Goal: Find contact information: Find contact information

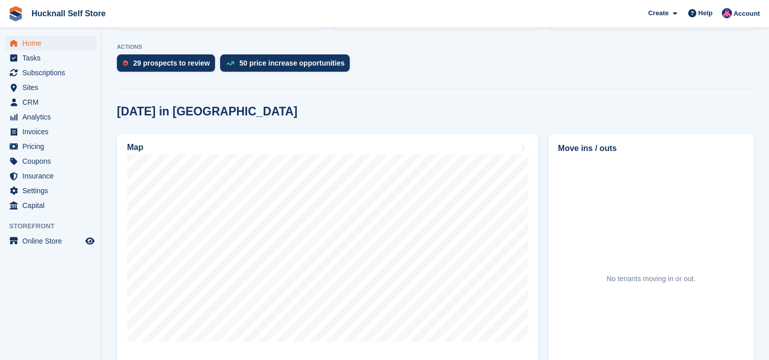
scroll to position [203, 0]
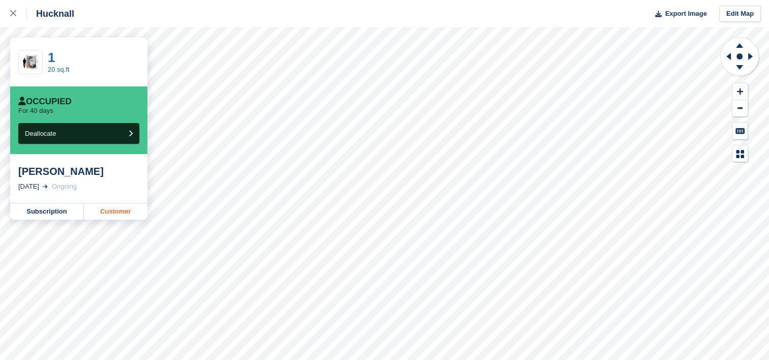
click at [109, 212] on link "Customer" at bounding box center [116, 211] width 64 height 16
click at [105, 215] on link "Customer" at bounding box center [116, 211] width 64 height 16
click at [117, 213] on link "Customer" at bounding box center [116, 211] width 64 height 16
click at [113, 213] on link "Customer" at bounding box center [116, 211] width 64 height 16
click at [112, 207] on link "Customer" at bounding box center [116, 211] width 64 height 16
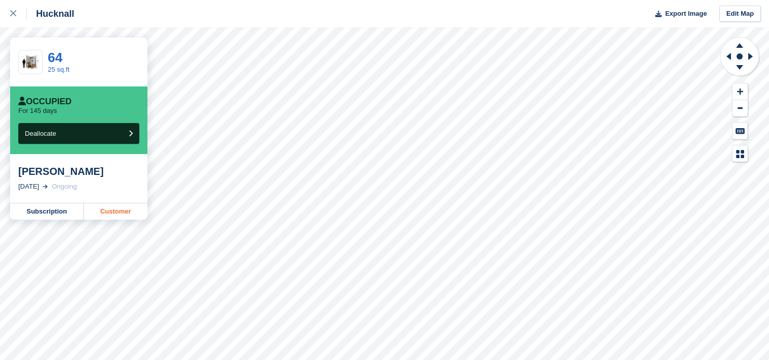
click at [111, 216] on link "Customer" at bounding box center [116, 211] width 64 height 16
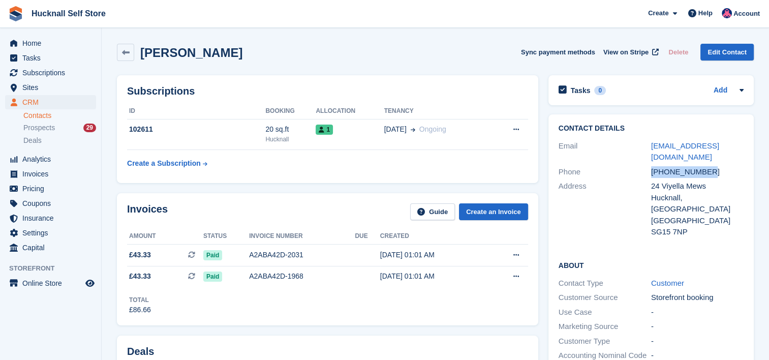
drag, startPoint x: 650, startPoint y: 160, endPoint x: 709, endPoint y: 162, distance: 58.5
click at [709, 165] on div "Phone +447958619162" at bounding box center [651, 172] width 185 height 15
drag, startPoint x: 709, startPoint y: 162, endPoint x: 684, endPoint y: 159, distance: 25.2
copy div "+447958619162"
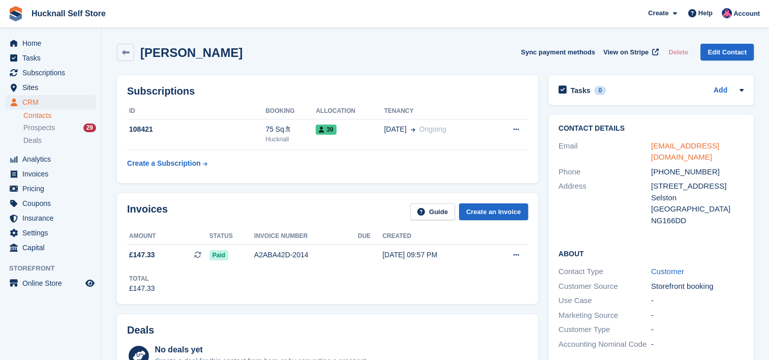
click at [664, 145] on link "davidhudson66@outlook.com" at bounding box center [685, 151] width 68 height 20
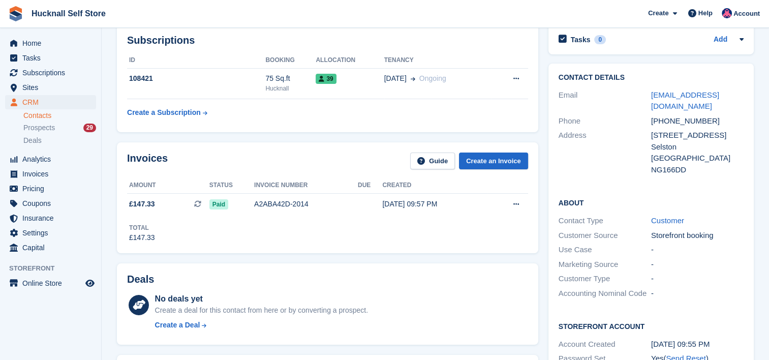
scroll to position [51, 0]
drag, startPoint x: 665, startPoint y: 120, endPoint x: 707, endPoint y: 118, distance: 41.8
drag, startPoint x: 707, startPoint y: 118, endPoint x: 571, endPoint y: 167, distance: 144.2
click at [571, 167] on div "Address" at bounding box center [605, 153] width 93 height 46
click at [708, 121] on div "+447528505187" at bounding box center [697, 121] width 93 height 12
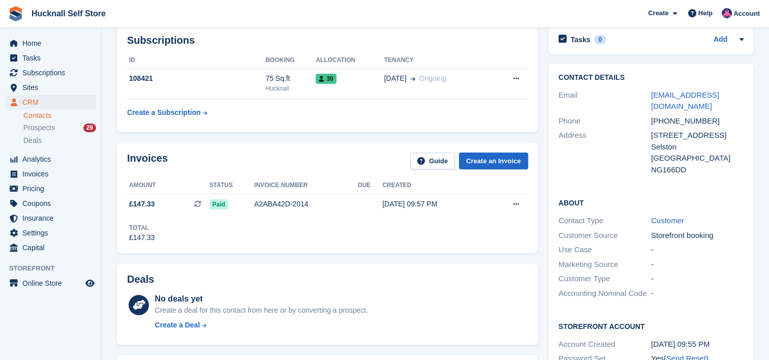
click at [706, 119] on div "+447528505187" at bounding box center [697, 121] width 93 height 12
click at [699, 118] on div "+447528505187" at bounding box center [697, 121] width 93 height 12
drag, startPoint x: 699, startPoint y: 118, endPoint x: 668, endPoint y: 117, distance: 31.5
copy div "447528505187"
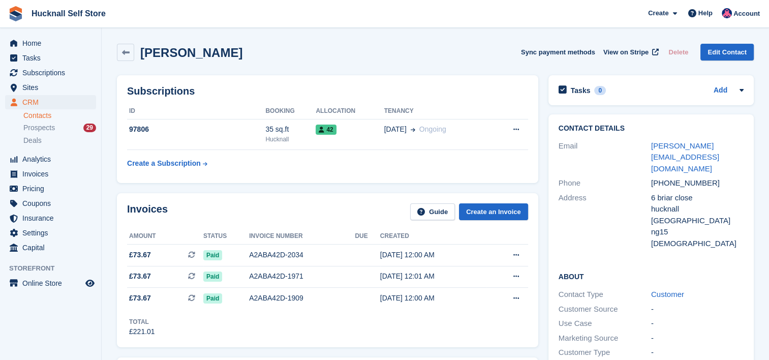
click at [706, 177] on div "[PHONE_NUMBER]" at bounding box center [697, 183] width 93 height 12
click at [705, 177] on div "+447729726419" at bounding box center [697, 183] width 93 height 12
drag, startPoint x: 705, startPoint y: 171, endPoint x: 663, endPoint y: 173, distance: 41.2
click at [663, 177] on div "+447729726419" at bounding box center [697, 183] width 93 height 12
drag, startPoint x: 663, startPoint y: 173, endPoint x: 679, endPoint y: 169, distance: 15.8
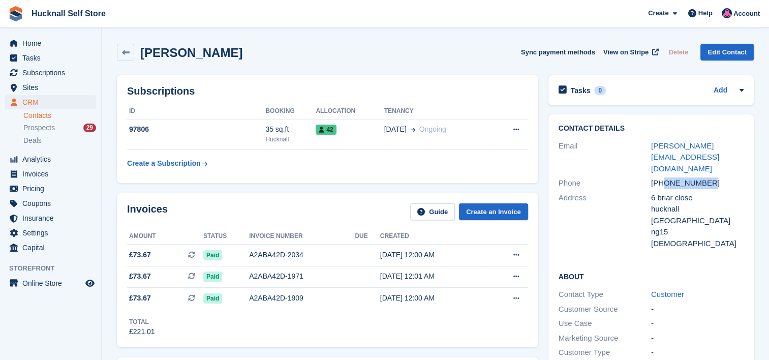
copy div "7729726419"
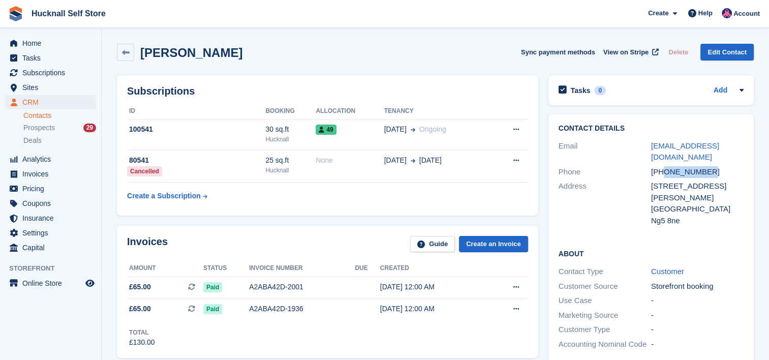
drag, startPoint x: 706, startPoint y: 171, endPoint x: 665, endPoint y: 171, distance: 40.7
click at [665, 171] on div "+447809249248" at bounding box center [697, 172] width 93 height 12
drag, startPoint x: 665, startPoint y: 171, endPoint x: 670, endPoint y: 170, distance: 5.2
copy div "7809249248"
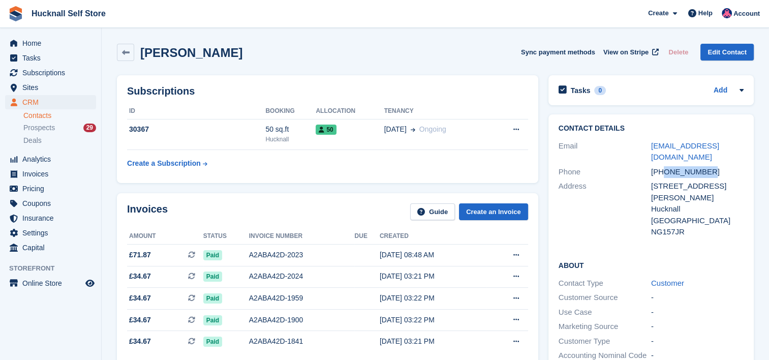
drag, startPoint x: 665, startPoint y: 172, endPoint x: 711, endPoint y: 168, distance: 45.9
click at [711, 168] on div "+447814389564" at bounding box center [697, 172] width 93 height 12
drag, startPoint x: 711, startPoint y: 168, endPoint x: 678, endPoint y: 169, distance: 33.0
copy div "7814389564"
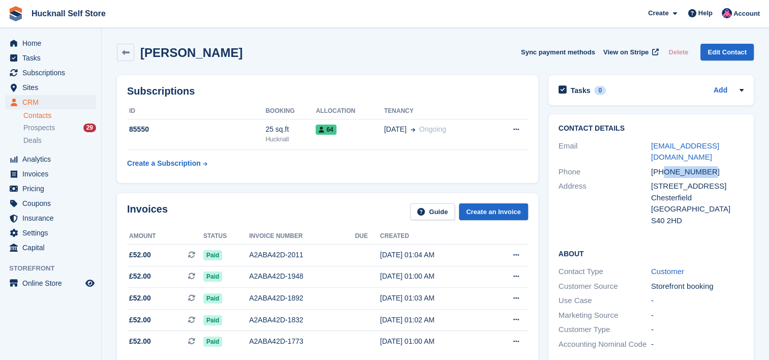
drag, startPoint x: 664, startPoint y: 160, endPoint x: 708, endPoint y: 156, distance: 43.4
click at [708, 166] on div "[PHONE_NUMBER]" at bounding box center [697, 172] width 93 height 12
drag, startPoint x: 708, startPoint y: 156, endPoint x: 685, endPoint y: 161, distance: 23.4
copy div "7476183079"
click at [36, 41] on span "Home" at bounding box center [52, 43] width 61 height 14
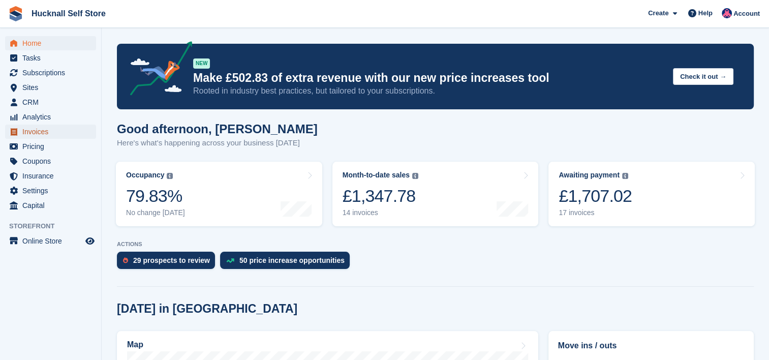
click at [40, 132] on span "Invoices" at bounding box center [52, 132] width 61 height 14
